Goal: Find contact information: Find contact information

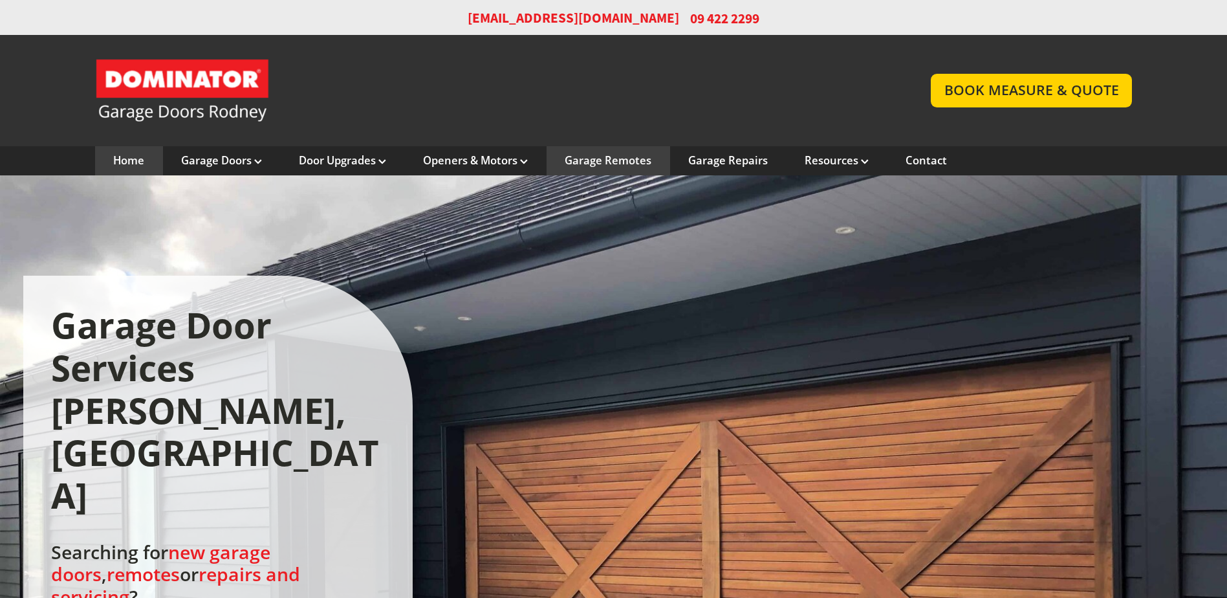
click at [609, 159] on link "Garage Remotes" at bounding box center [608, 160] width 87 height 14
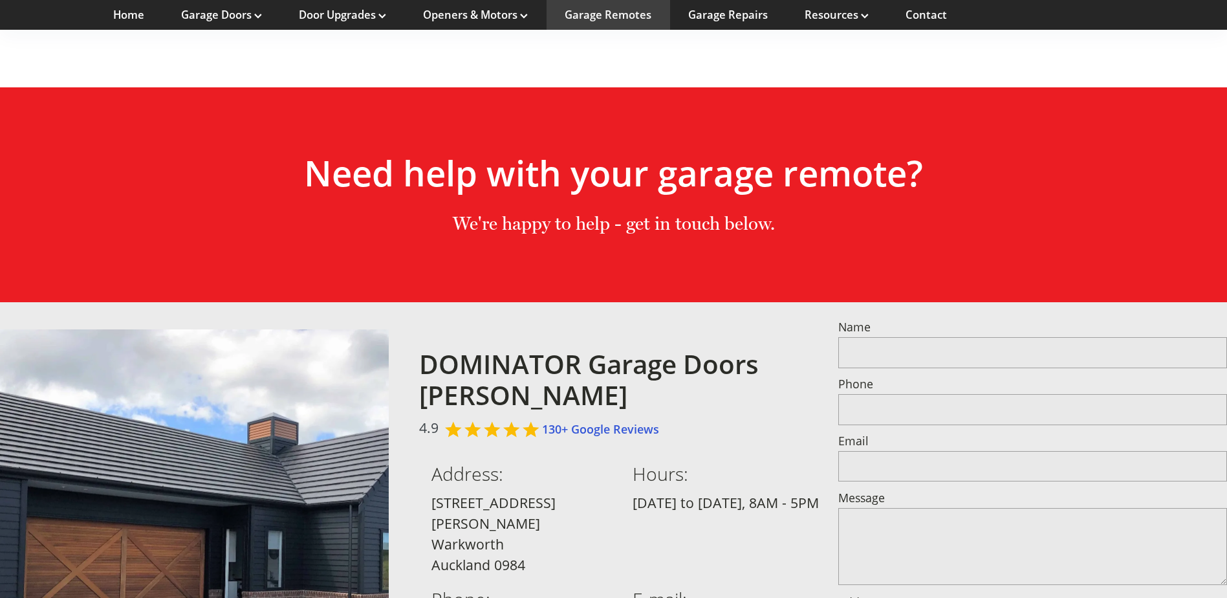
scroll to position [965, 0]
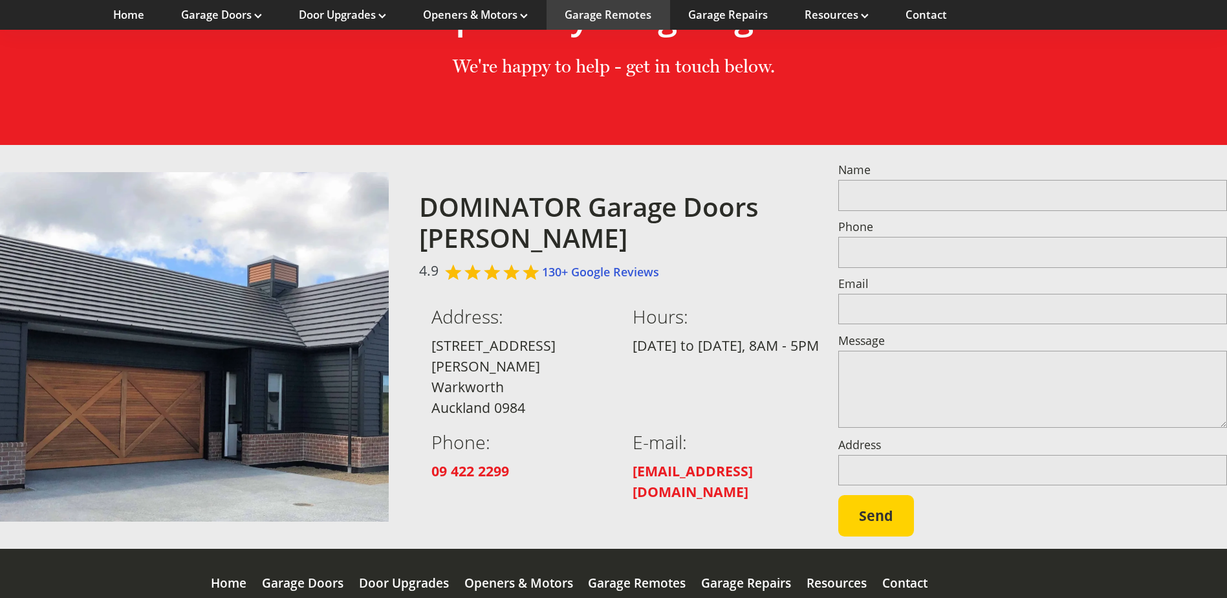
click at [897, 548] on div "Contact" at bounding box center [904, 582] width 45 height 69
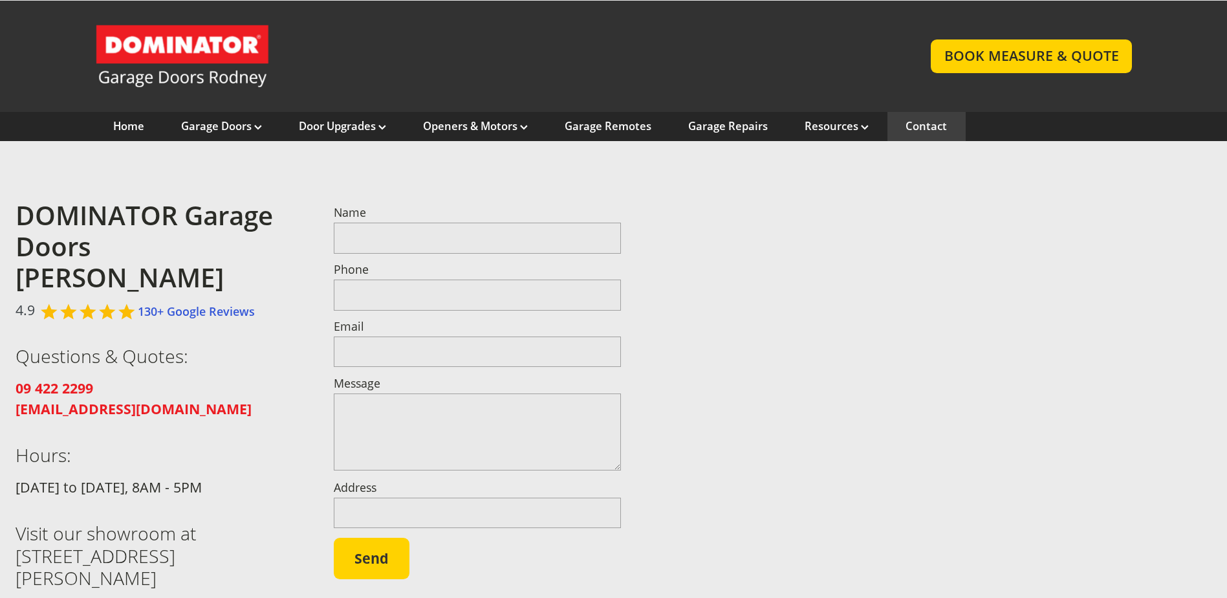
scroll to position [129, 0]
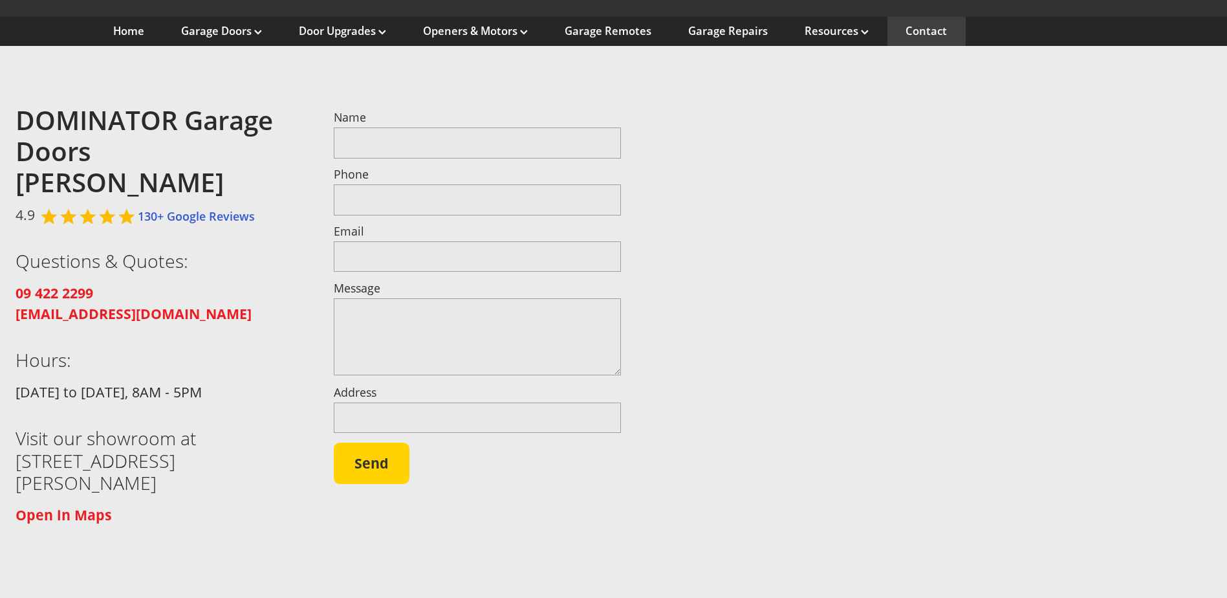
drag, startPoint x: 204, startPoint y: 406, endPoint x: 209, endPoint y: 428, distance: 22.6
click at [209, 428] on h3 "Visit our showroom at 14 Hudson Road, Warkworth, 0984" at bounding box center [160, 460] width 288 height 67
drag, startPoint x: 209, startPoint y: 428, endPoint x: 197, endPoint y: 426, distance: 11.7
copy h3 "14 Hudson Road, Warkworth, 0984"
